Goal: Check status: Check status

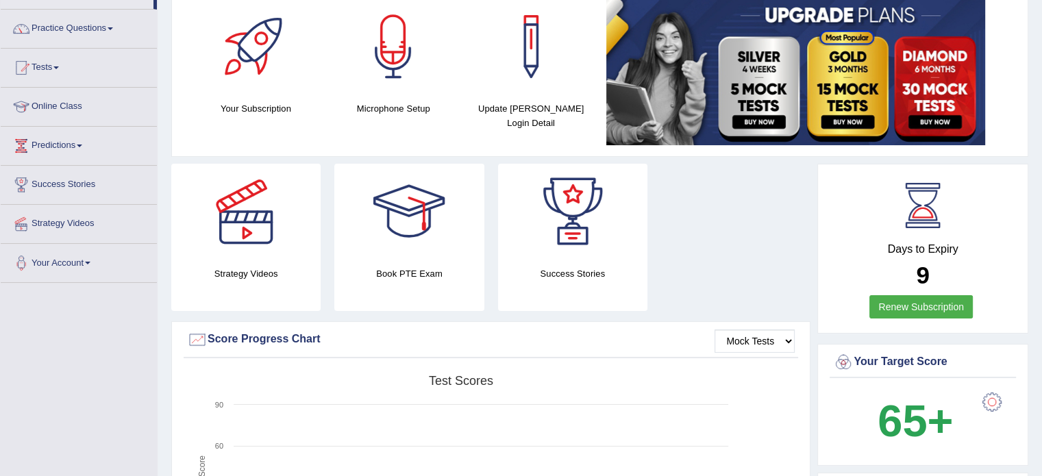
scroll to position [77, 0]
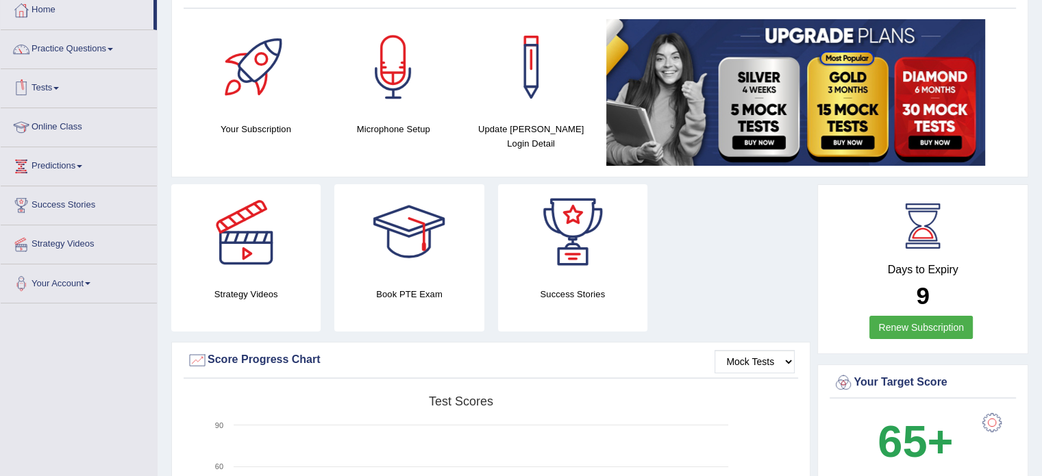
click at [60, 82] on link "Tests" at bounding box center [79, 86] width 156 height 34
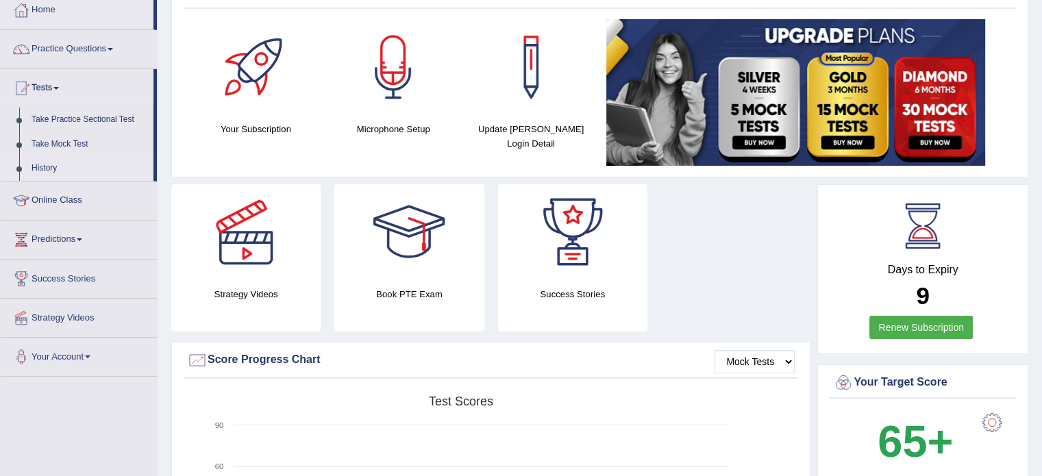
click at [47, 167] on link "History" at bounding box center [89, 168] width 128 height 25
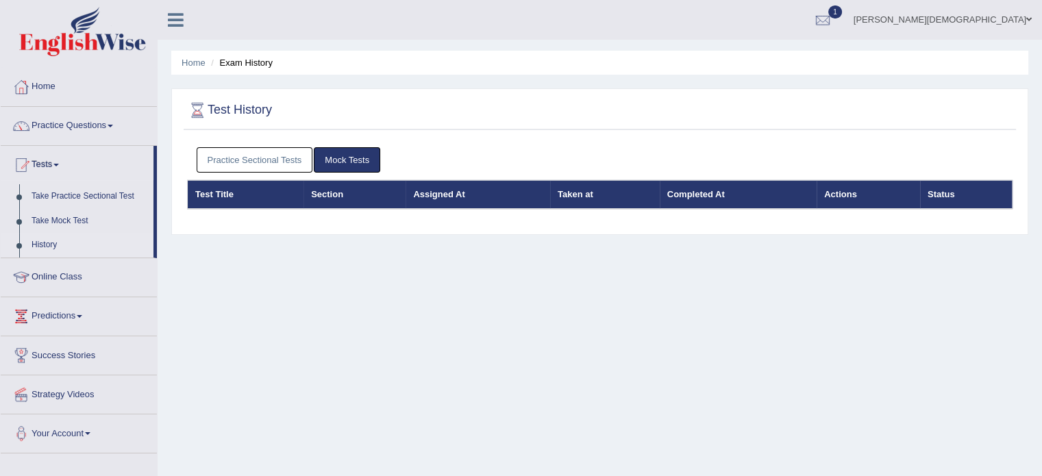
click at [262, 155] on link "Practice Sectional Tests" at bounding box center [255, 159] width 116 height 25
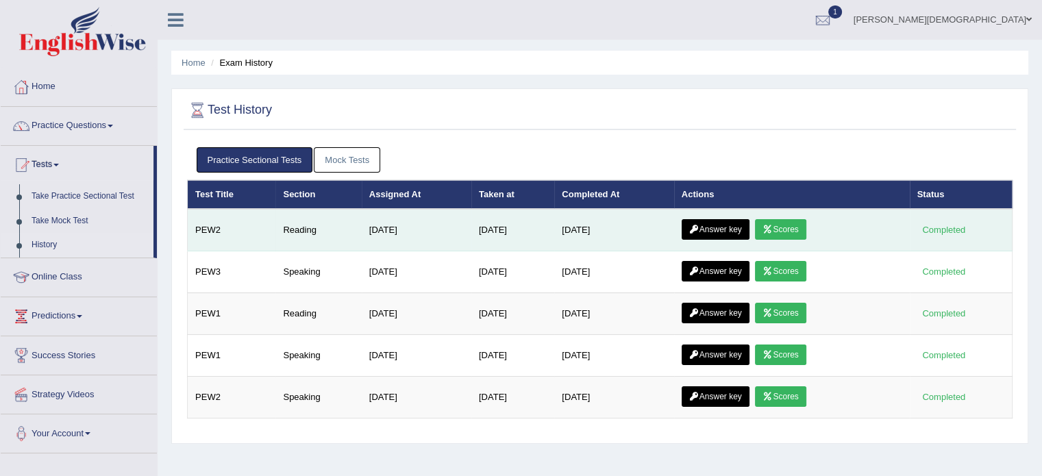
click at [800, 229] on link "Scores" at bounding box center [780, 229] width 51 height 21
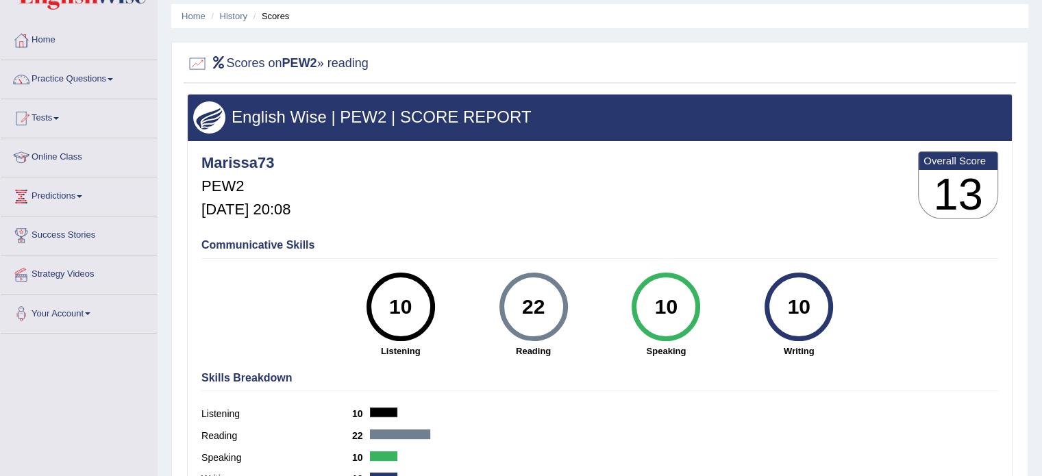
scroll to position [44, 0]
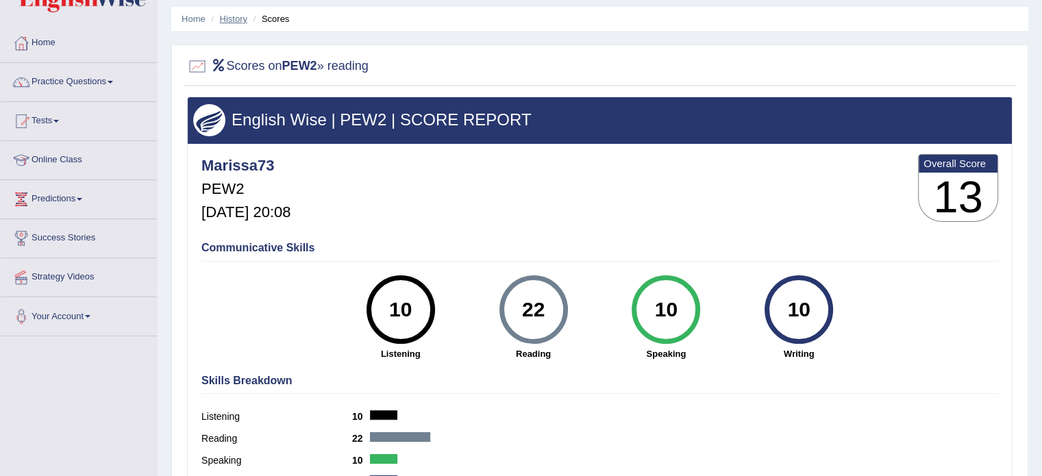
click at [230, 20] on link "History" at bounding box center [233, 19] width 27 height 10
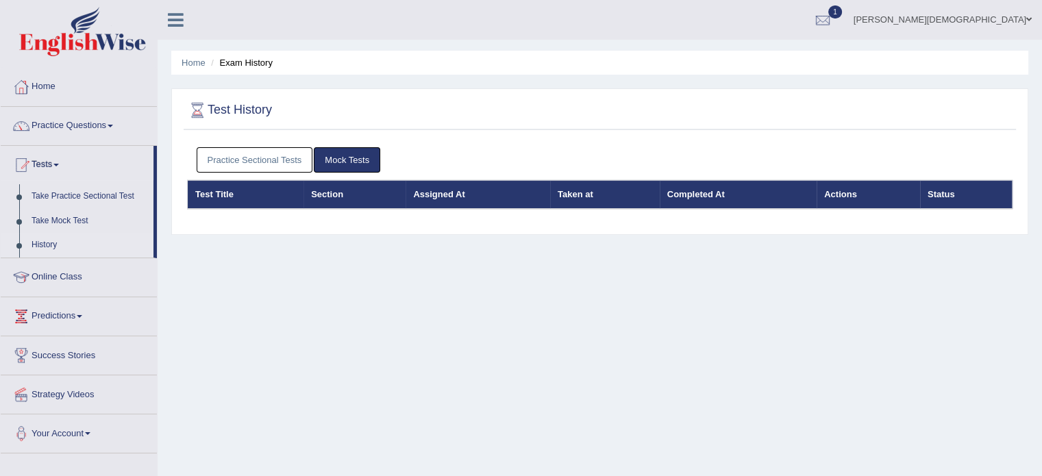
click at [348, 161] on link "Mock Tests" at bounding box center [347, 159] width 66 height 25
click at [266, 156] on link "Practice Sectional Tests" at bounding box center [255, 159] width 116 height 25
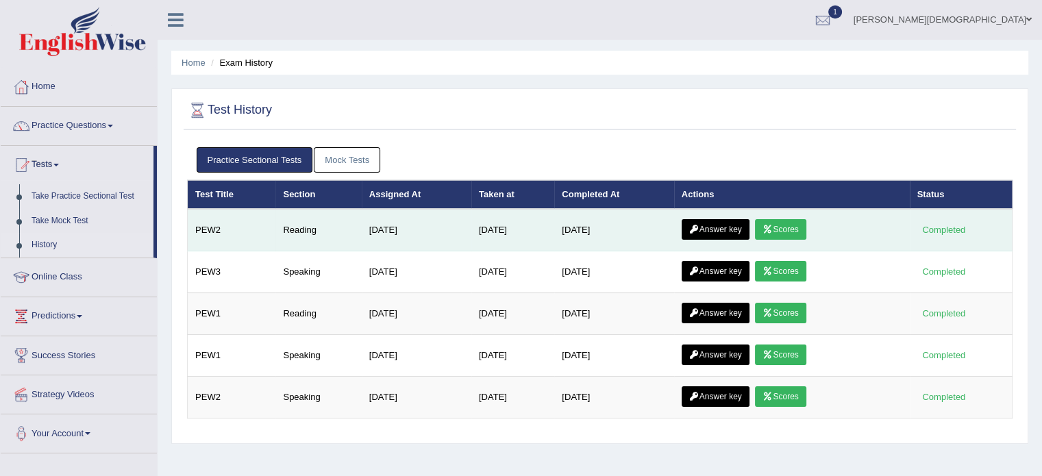
click at [721, 223] on link "Answer key" at bounding box center [716, 229] width 68 height 21
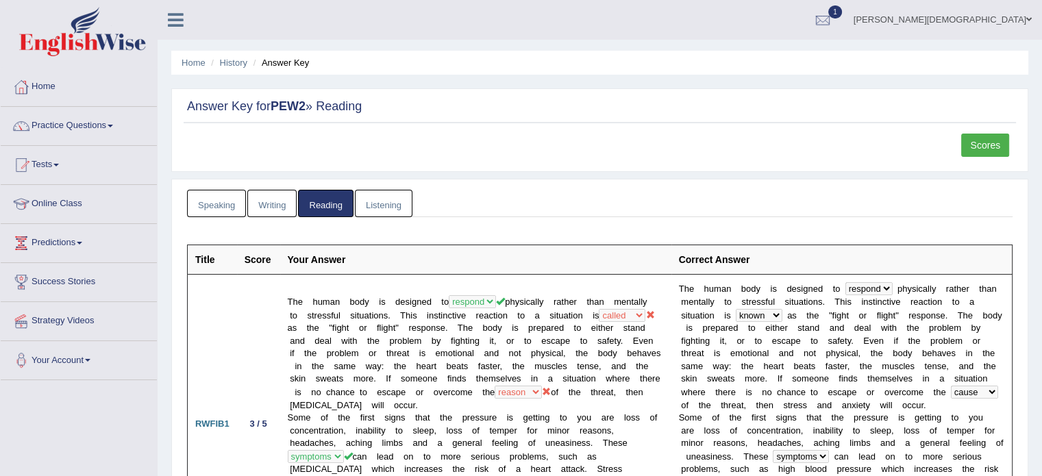
scroll to position [30, 0]
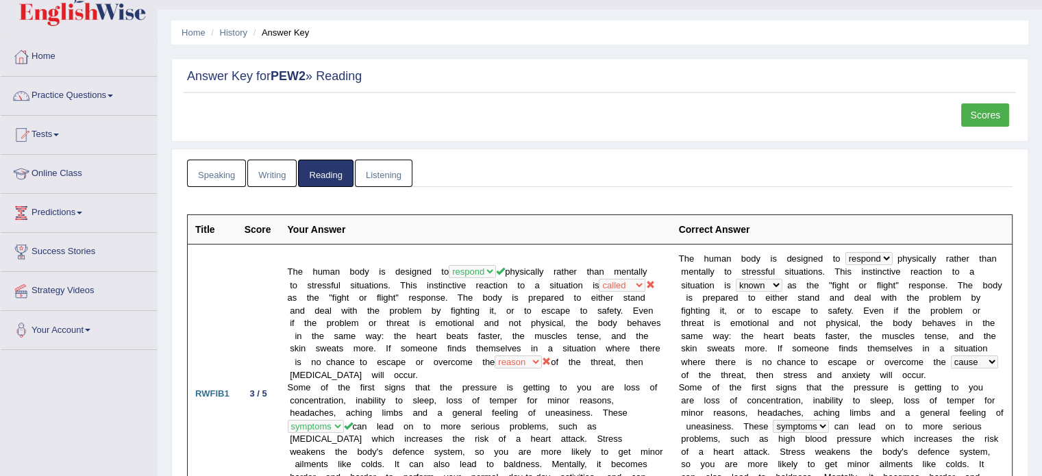
click at [386, 177] on link "Listening" at bounding box center [384, 174] width 58 height 28
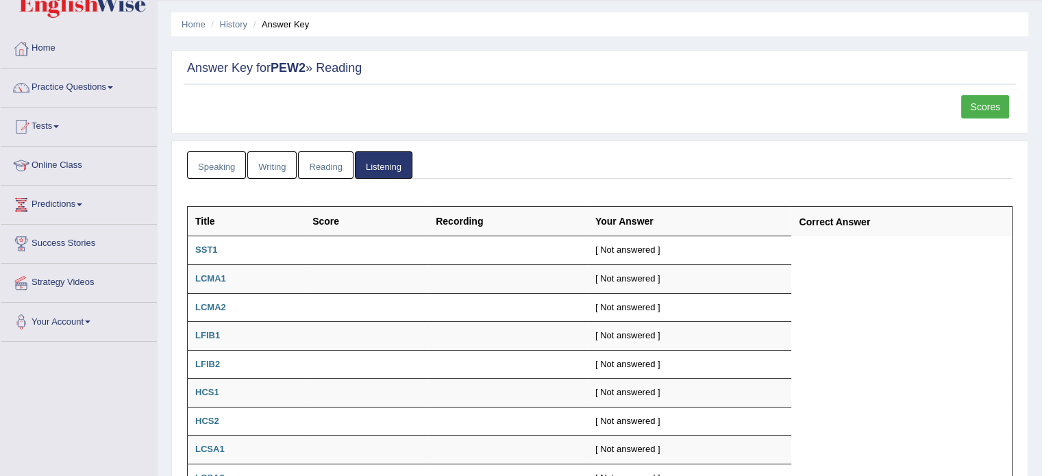
scroll to position [0, 0]
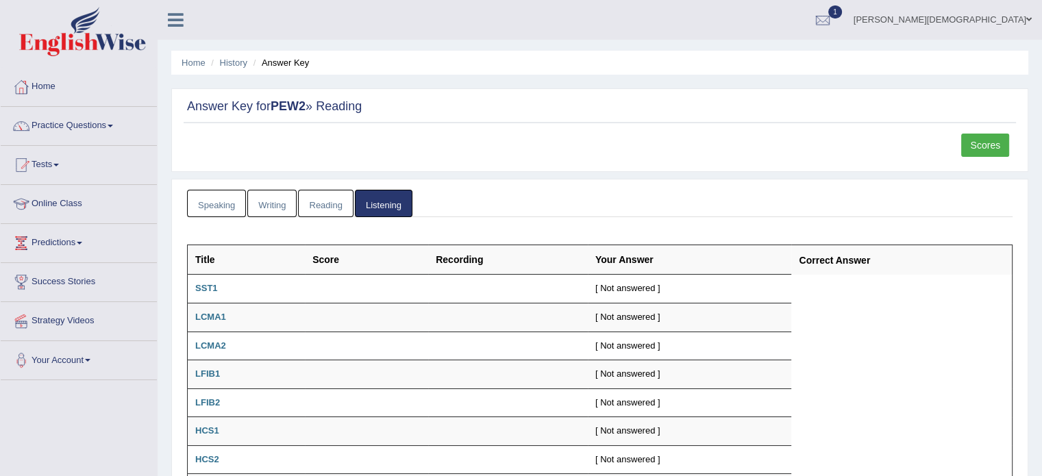
click at [320, 206] on link "Reading" at bounding box center [325, 204] width 55 height 28
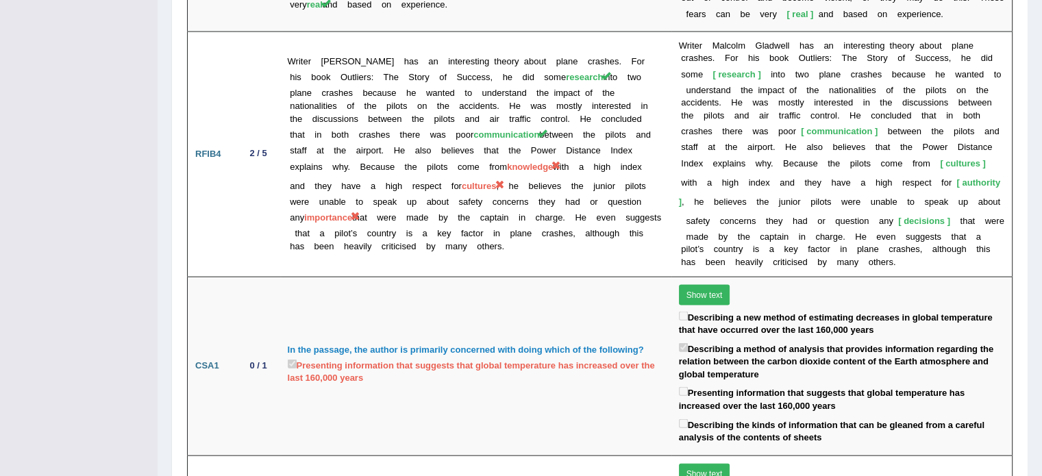
scroll to position [2951, 0]
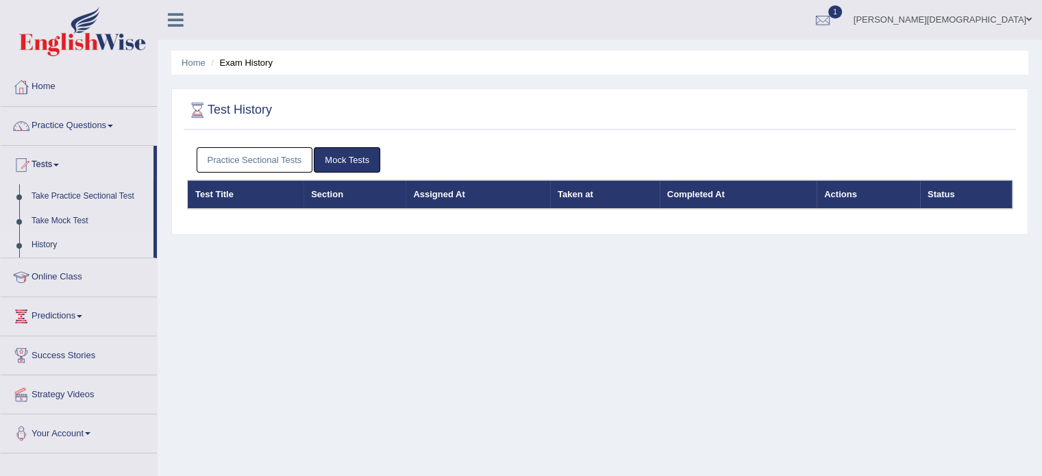
click at [277, 163] on link "Practice Sectional Tests" at bounding box center [255, 159] width 116 height 25
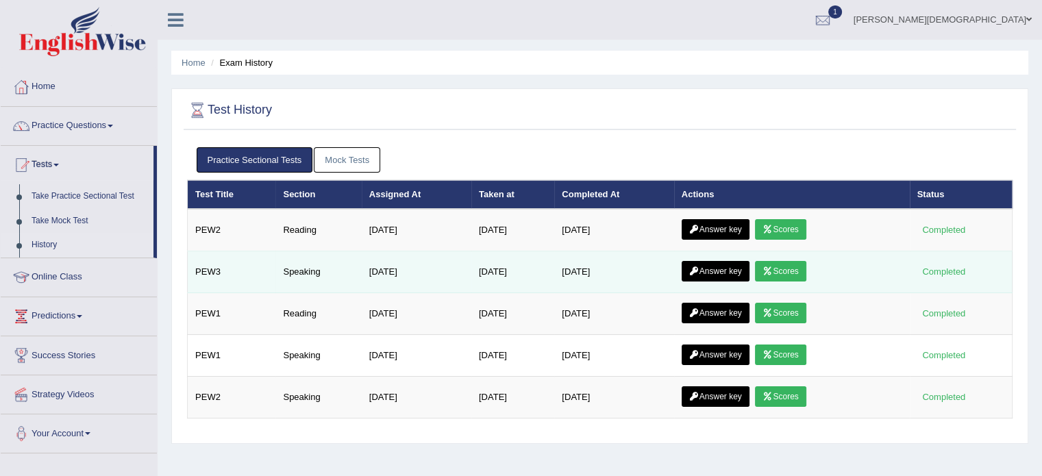
click at [794, 265] on link "Scores" at bounding box center [780, 271] width 51 height 21
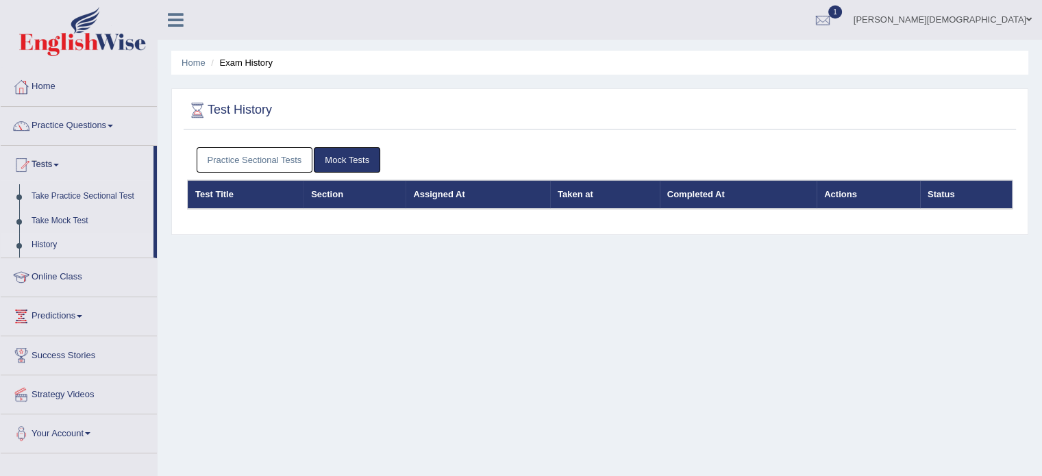
click at [274, 156] on link "Practice Sectional Tests" at bounding box center [255, 159] width 116 height 25
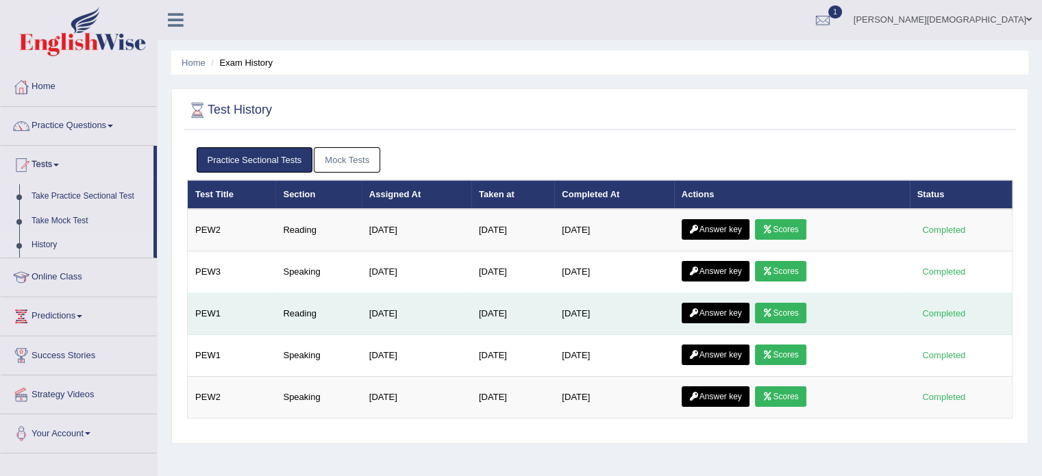
click at [791, 307] on link "Scores" at bounding box center [780, 313] width 51 height 21
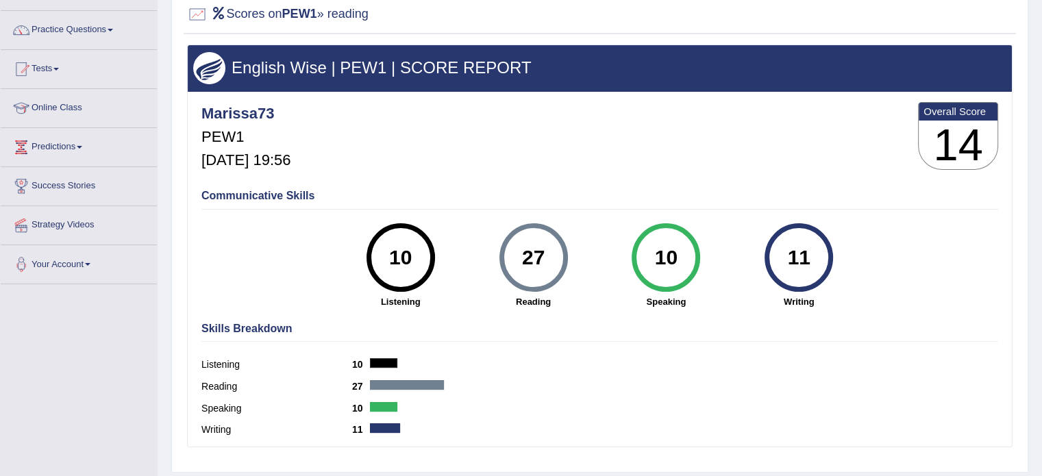
scroll to position [99, 0]
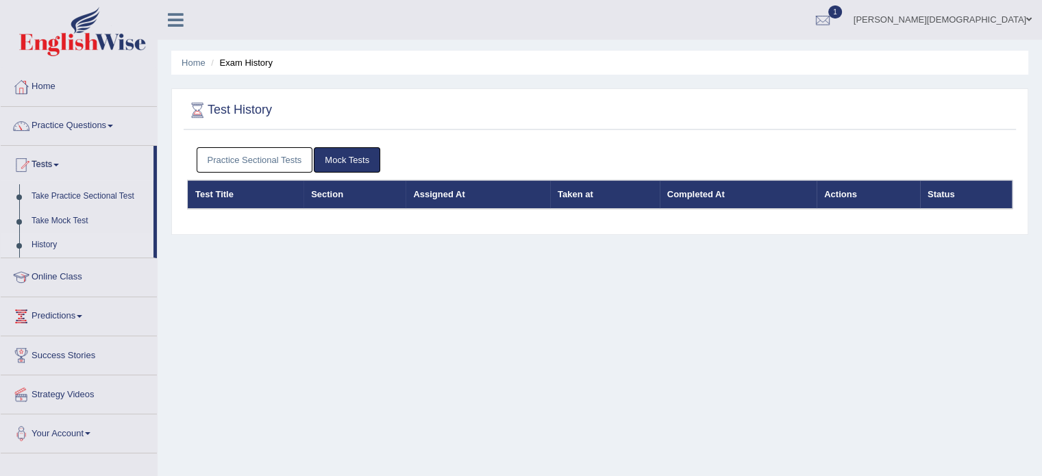
click at [270, 156] on link "Practice Sectional Tests" at bounding box center [255, 159] width 116 height 25
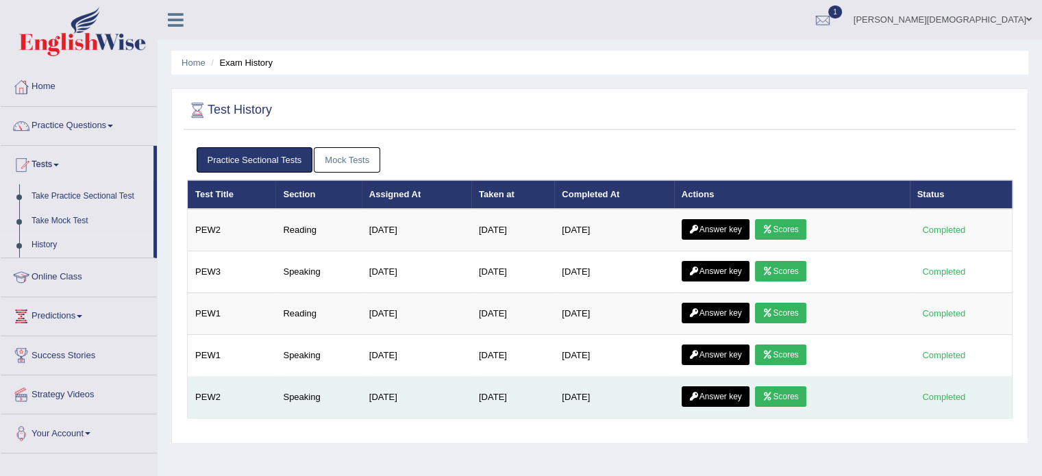
click at [784, 397] on link "Scores" at bounding box center [780, 396] width 51 height 21
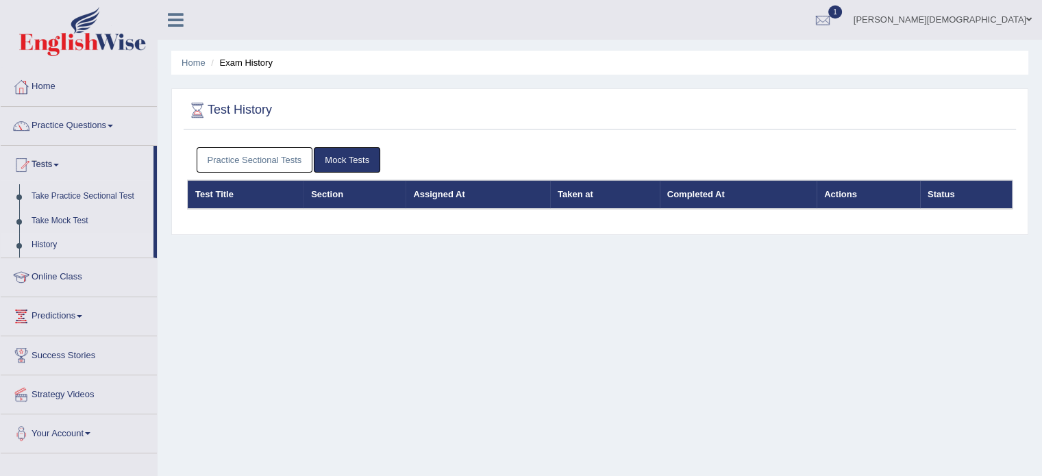
click at [273, 166] on link "Practice Sectional Tests" at bounding box center [255, 159] width 116 height 25
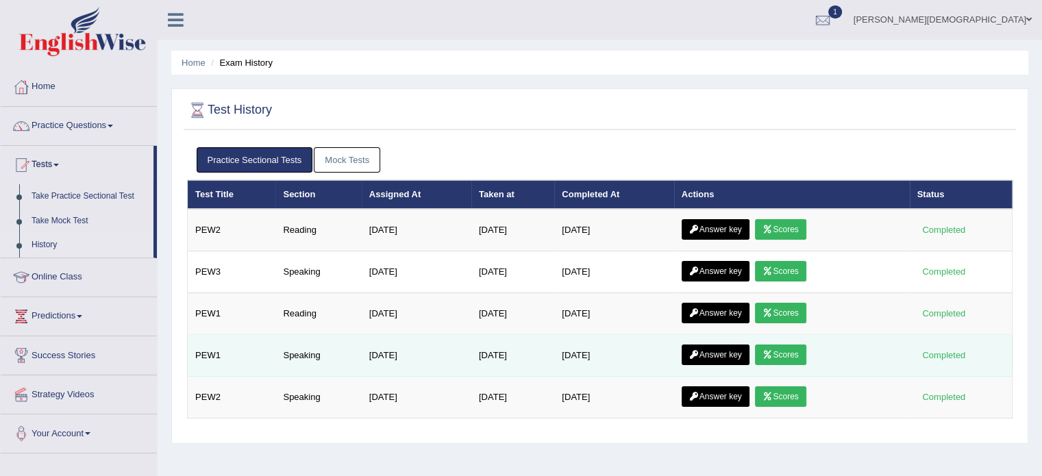
click at [790, 352] on link "Scores" at bounding box center [780, 355] width 51 height 21
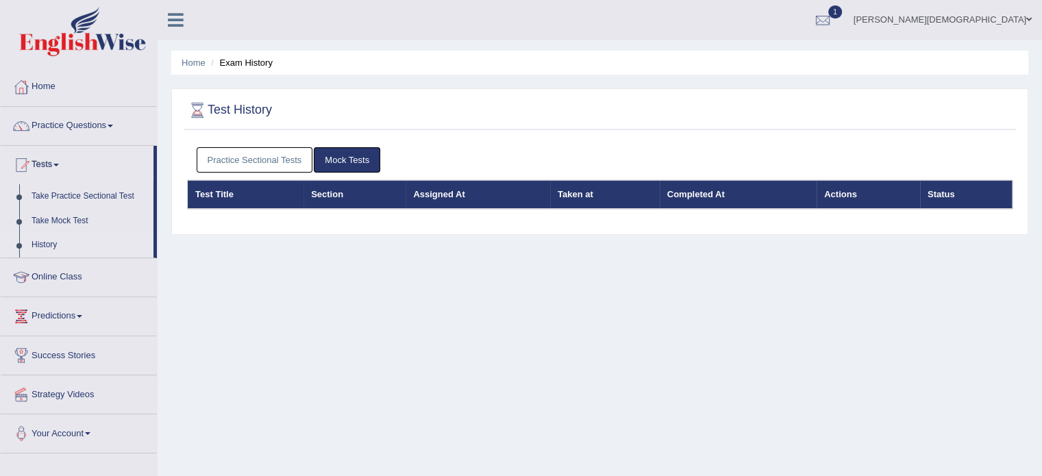
click at [271, 156] on link "Practice Sectional Tests" at bounding box center [255, 159] width 116 height 25
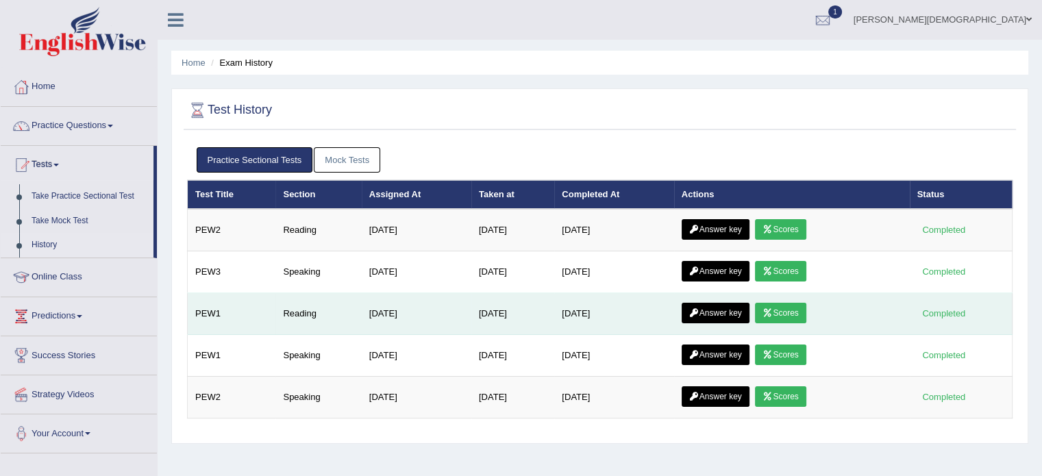
click at [714, 312] on link "Answer key" at bounding box center [716, 313] width 68 height 21
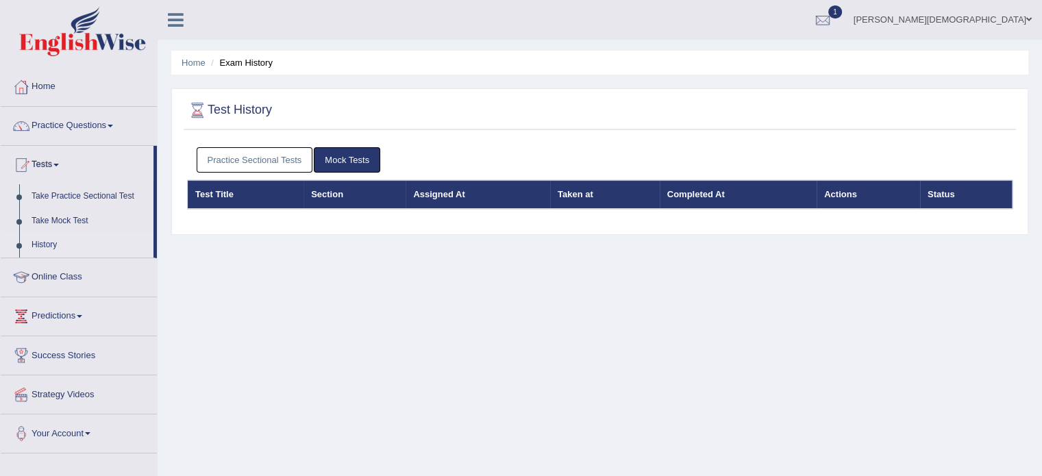
click at [256, 155] on link "Practice Sectional Tests" at bounding box center [255, 159] width 116 height 25
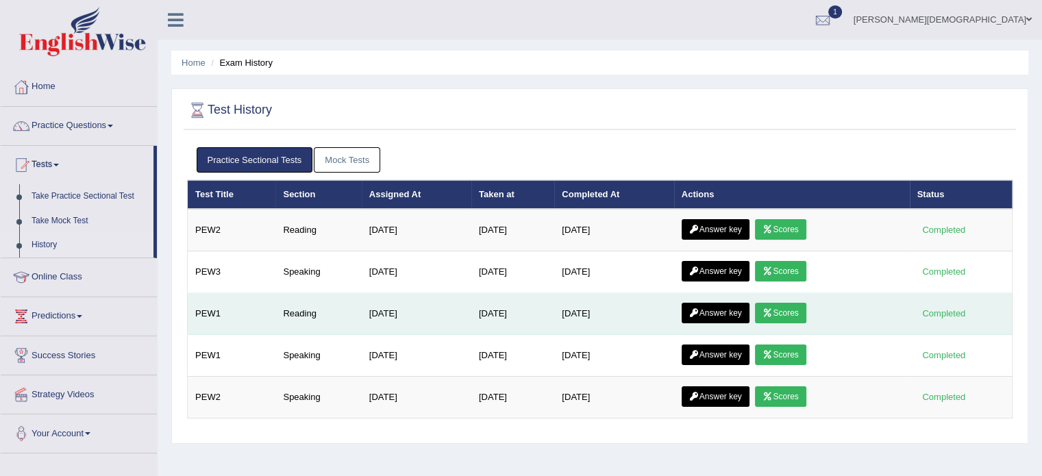
click at [795, 311] on link "Scores" at bounding box center [780, 313] width 51 height 21
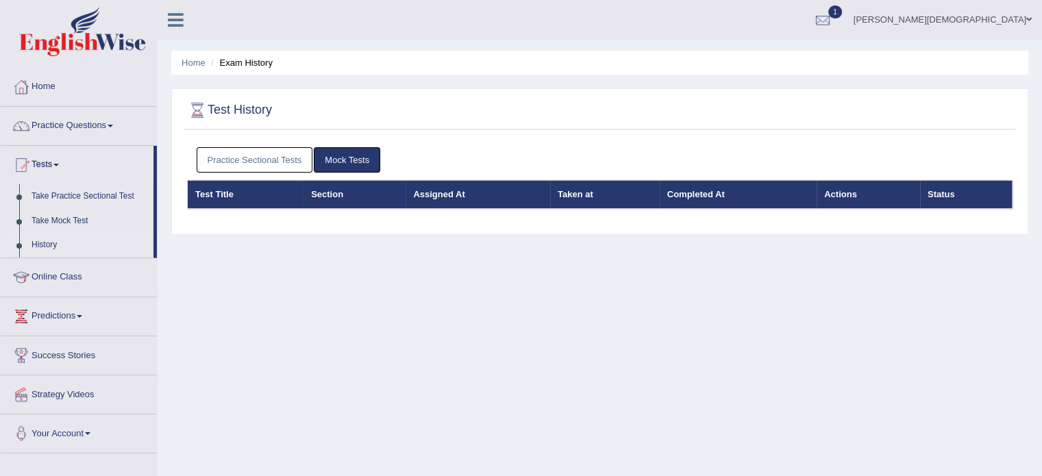
click at [262, 161] on link "Practice Sectional Tests" at bounding box center [255, 159] width 116 height 25
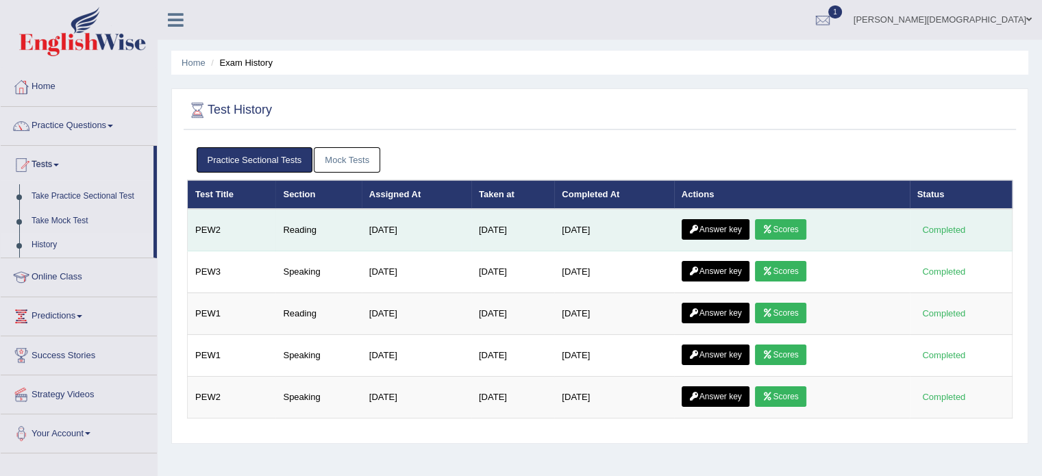
click at [794, 225] on link "Scores" at bounding box center [780, 229] width 51 height 21
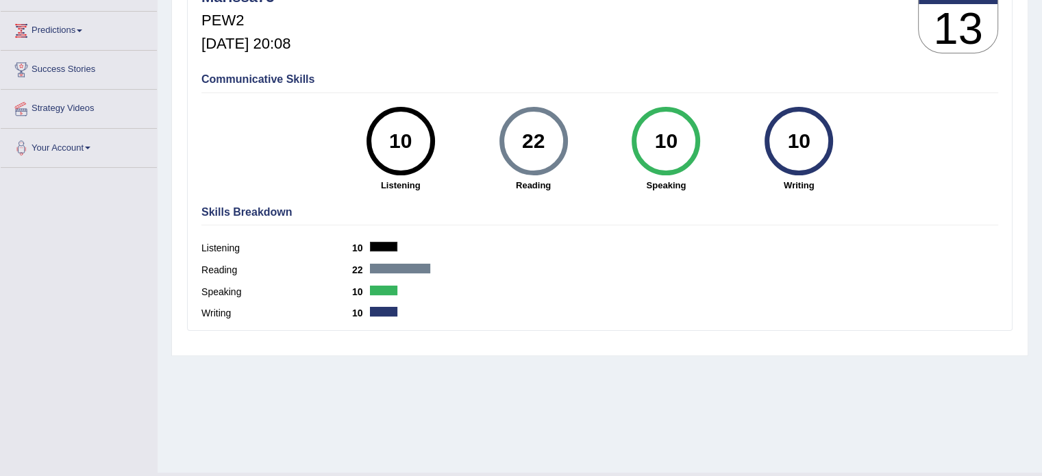
scroll to position [215, 0]
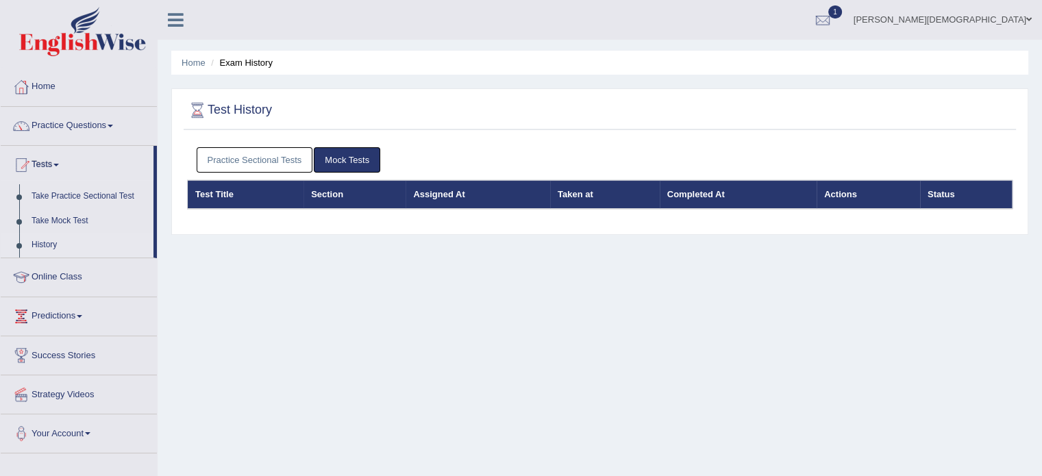
click at [270, 161] on link "Practice Sectional Tests" at bounding box center [255, 159] width 116 height 25
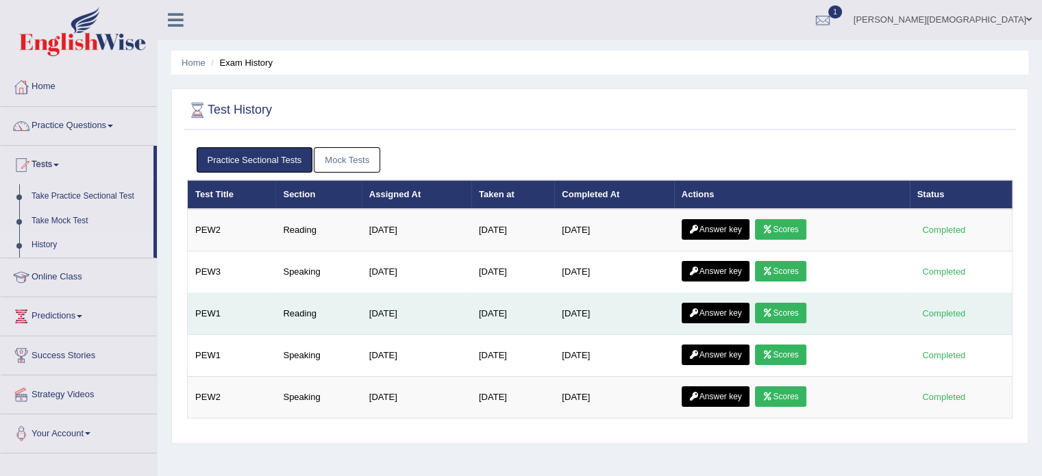
click at [719, 308] on link "Answer key" at bounding box center [716, 313] width 68 height 21
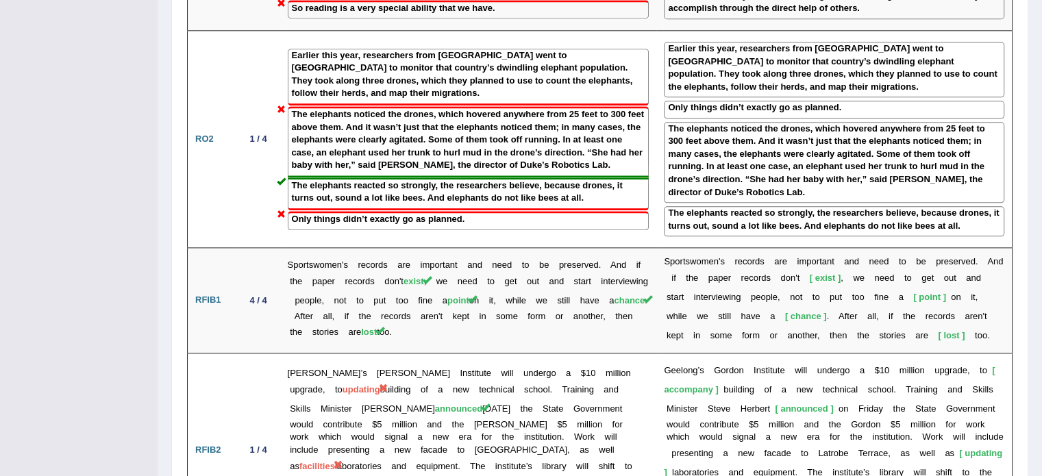
scroll to position [1709, 0]
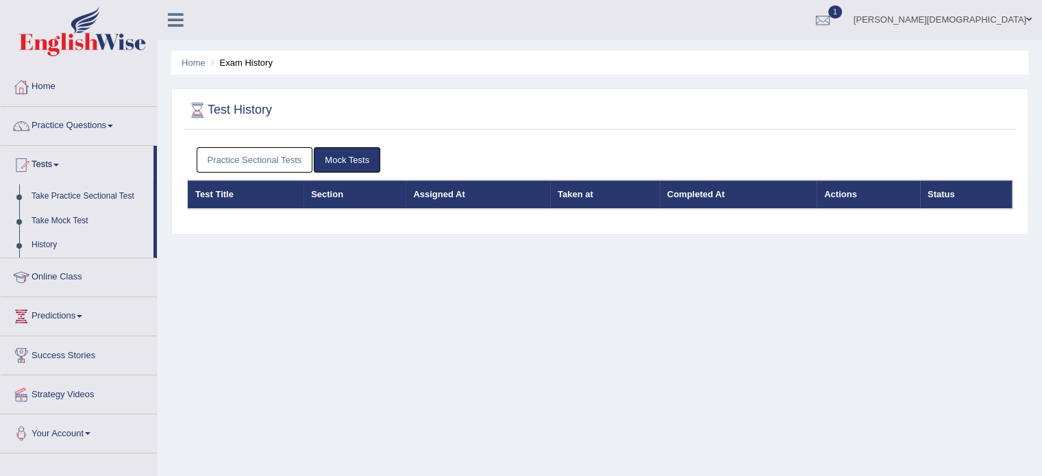
click at [271, 157] on link "Practice Sectional Tests" at bounding box center [255, 159] width 116 height 25
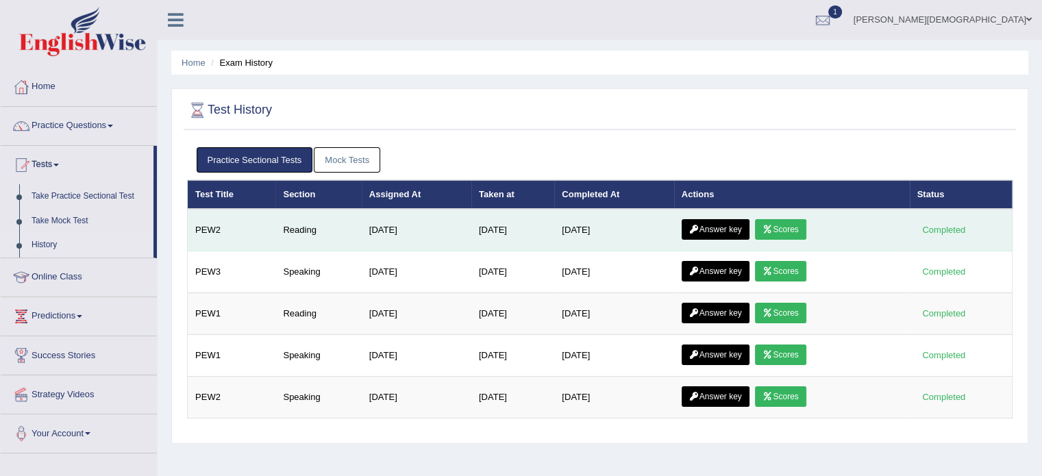
click at [728, 230] on link "Answer key" at bounding box center [716, 229] width 68 height 21
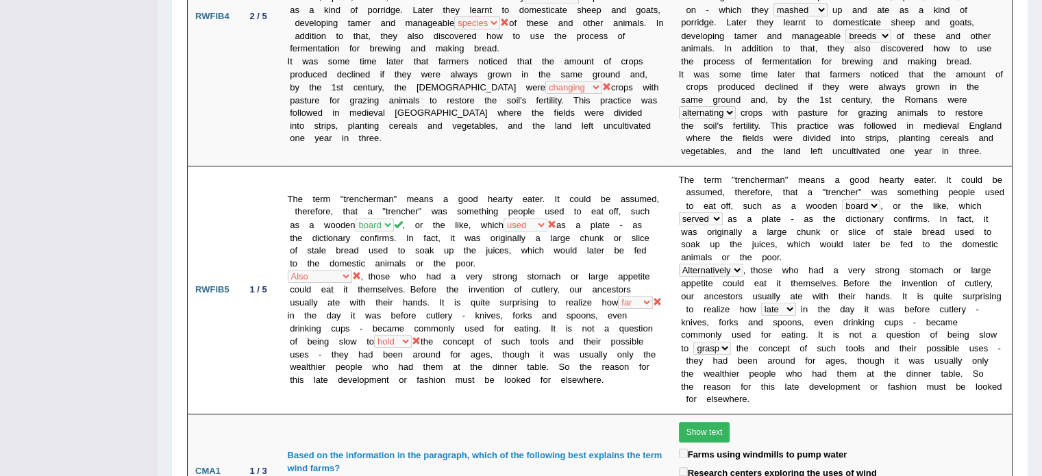
scroll to position [1095, 0]
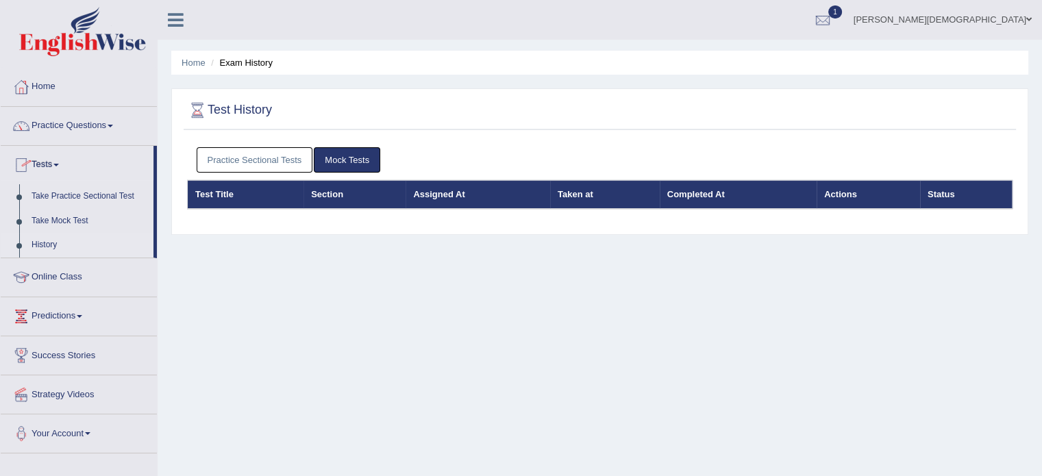
click at [59, 165] on span at bounding box center [55, 165] width 5 height 3
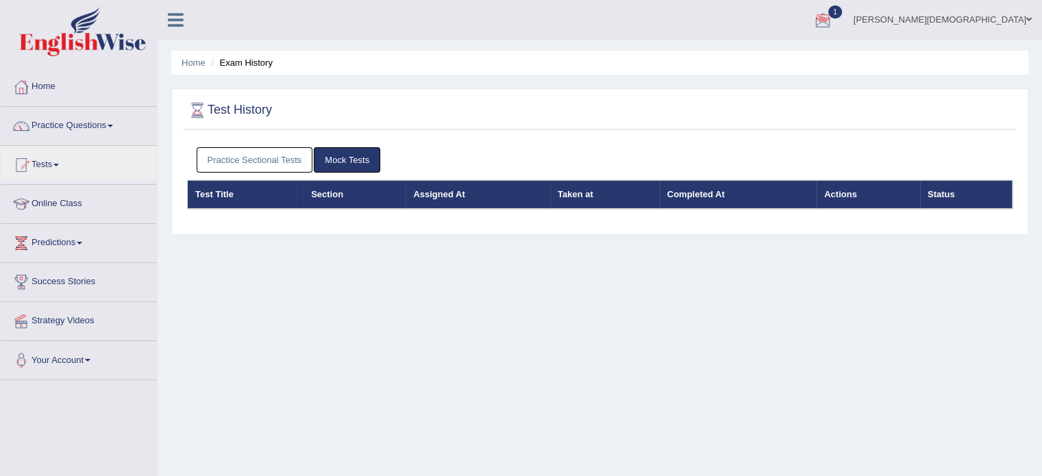
click at [833, 18] on div at bounding box center [823, 20] width 21 height 21
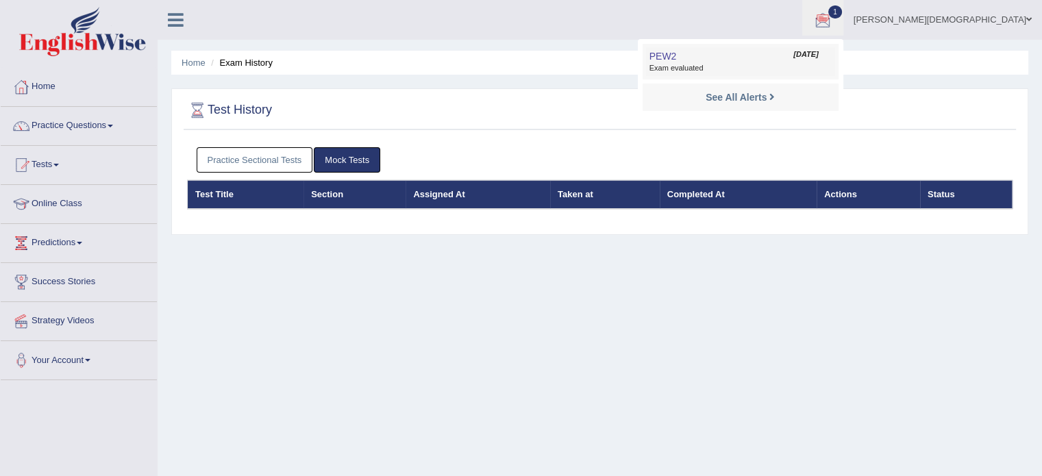
click at [759, 65] on span "Exam evaluated" at bounding box center [741, 68] width 182 height 11
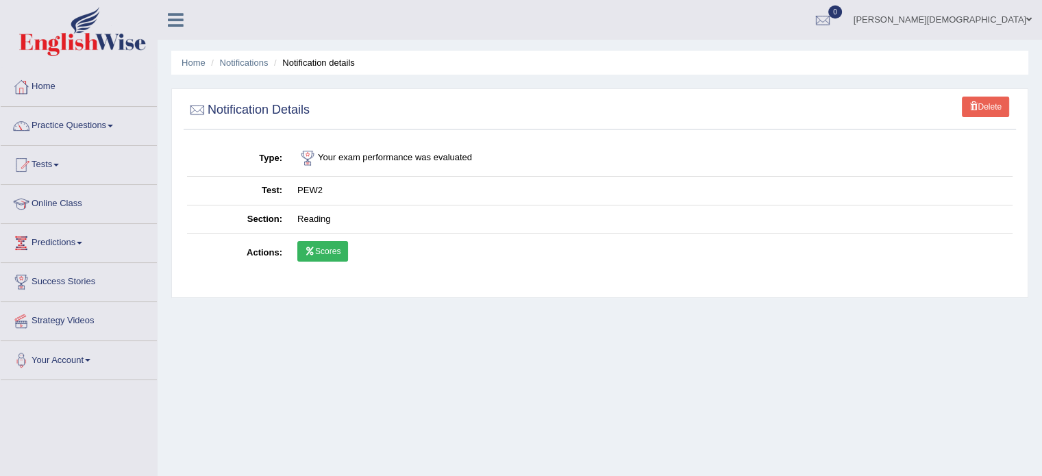
click at [334, 247] on link "Scores" at bounding box center [322, 251] width 51 height 21
click at [48, 90] on link "Home" at bounding box center [79, 85] width 156 height 34
